Goal: Task Accomplishment & Management: Use online tool/utility

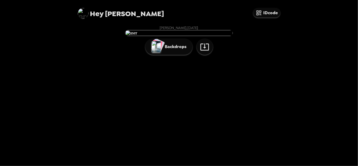
scroll to position [28, 0]
click at [175, 50] on p "Backdrops" at bounding box center [174, 47] width 24 height 6
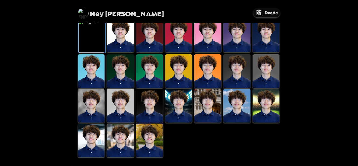
scroll to position [152, 0]
click at [199, 112] on img at bounding box center [207, 106] width 27 height 34
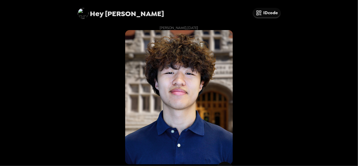
scroll to position [114, 0]
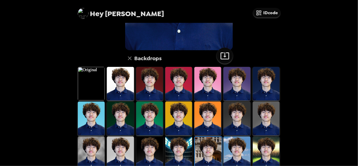
click at [242, 118] on img at bounding box center [236, 119] width 27 height 34
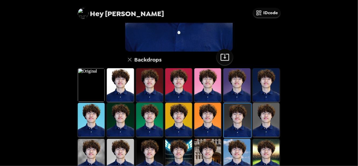
scroll to position [130, 0]
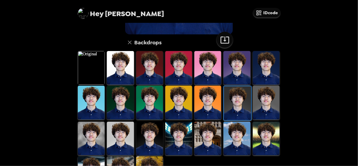
click at [213, 96] on img at bounding box center [207, 103] width 27 height 34
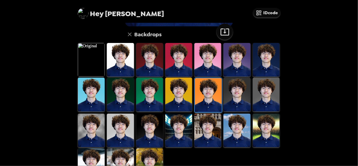
scroll to position [152, 0]
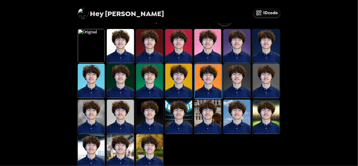
click at [187, 82] on img at bounding box center [178, 81] width 27 height 34
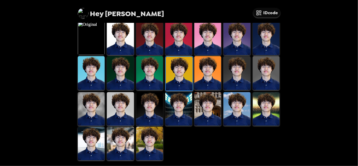
scroll to position [123, 0]
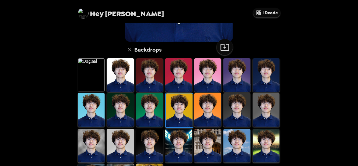
click at [253, 80] on img at bounding box center [266, 75] width 27 height 34
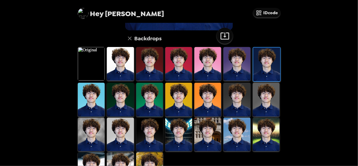
scroll to position [135, 0]
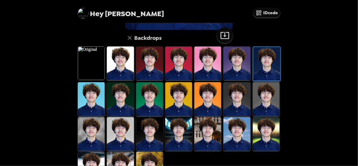
click at [92, 61] on img at bounding box center [91, 64] width 27 height 34
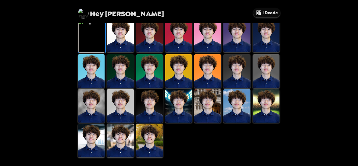
scroll to position [114, 0]
click at [103, 53] on img at bounding box center [91, 36] width 27 height 34
click at [112, 52] on img at bounding box center [120, 36] width 27 height 34
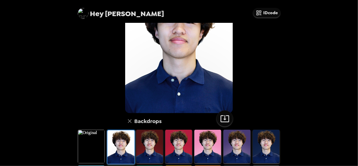
scroll to position [52, 0]
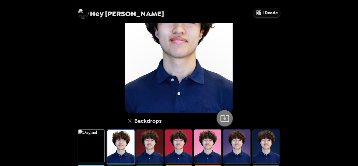
click at [220, 122] on icon "button" at bounding box center [224, 118] width 9 height 7
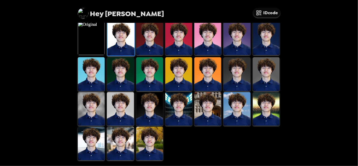
drag, startPoint x: 120, startPoint y: 132, endPoint x: 131, endPoint y: 114, distance: 21.4
click at [120, 132] on img at bounding box center [120, 144] width 27 height 34
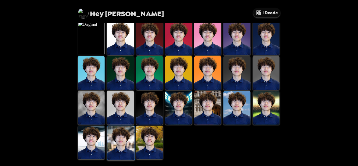
click at [237, 119] on img at bounding box center [236, 108] width 27 height 34
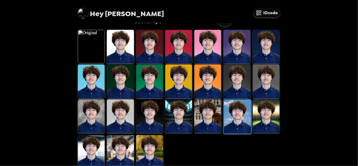
scroll to position [152, 0]
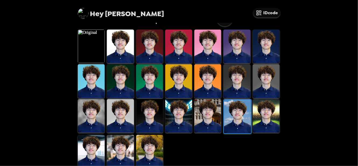
click at [210, 114] on img at bounding box center [207, 116] width 27 height 34
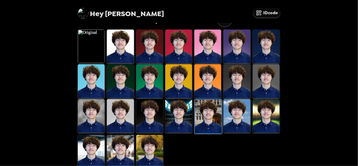
click at [177, 116] on img at bounding box center [178, 116] width 27 height 34
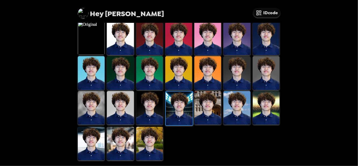
scroll to position [156, 0]
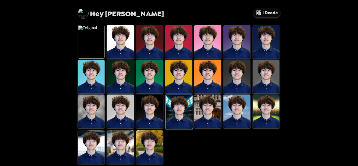
click at [282, 105] on div "[PERSON_NAME] , [DATE] Backdrops" at bounding box center [178, 17] width 215 height 301
click at [118, 153] on img at bounding box center [120, 147] width 27 height 34
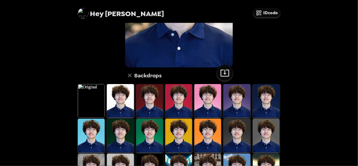
scroll to position [97, 0]
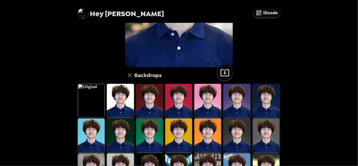
click at [101, 106] on img at bounding box center [91, 101] width 27 height 34
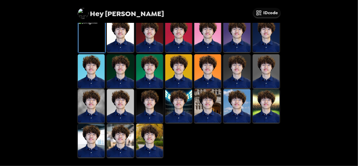
scroll to position [0, 0]
click at [115, 52] on img at bounding box center [120, 36] width 27 height 34
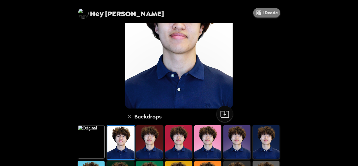
click at [264, 11] on button "IDcode" at bounding box center [266, 12] width 27 height 9
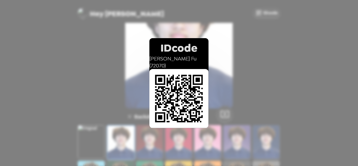
click at [267, 81] on div "IDcode [PERSON_NAME] ( 72070 )" at bounding box center [179, 83] width 358 height 166
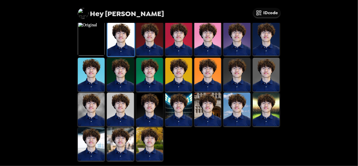
click at [101, 143] on img at bounding box center [91, 144] width 27 height 34
